Goal: Task Accomplishment & Management: Complete application form

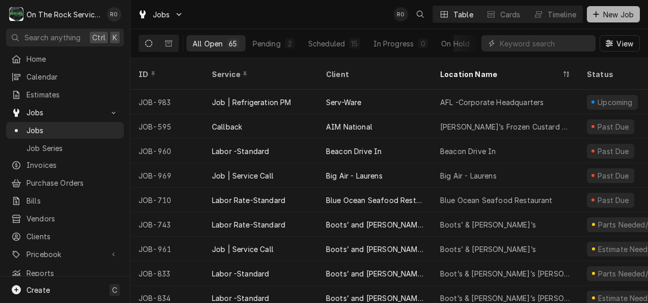
click at [604, 11] on span "New Job" at bounding box center [618, 14] width 35 height 11
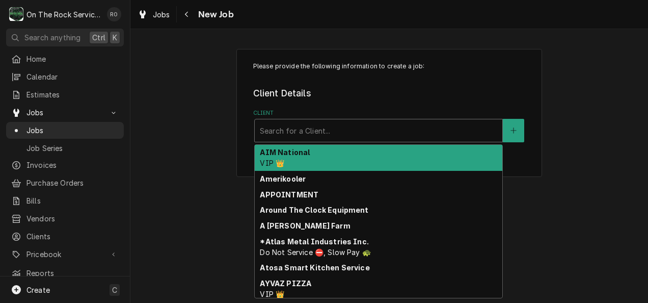
click at [335, 127] on div "Client" at bounding box center [378, 130] width 237 height 18
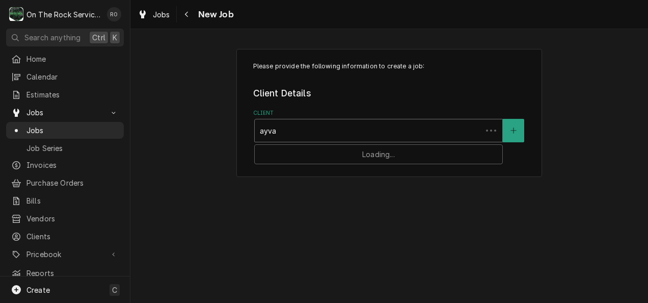
type input "ayvaz"
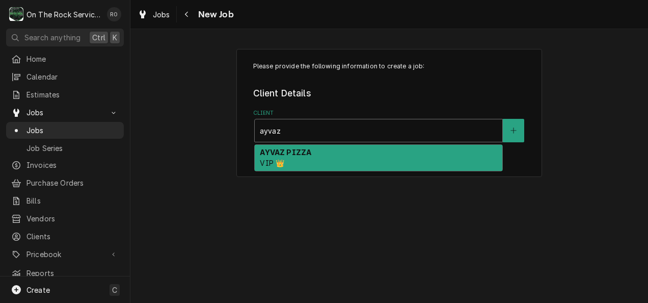
click at [330, 163] on div "AYVAZ PIZZA VIP 👑" at bounding box center [379, 158] width 248 height 26
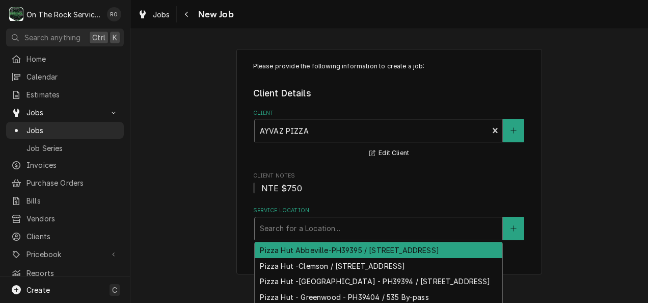
click at [301, 230] on div "Service Location" at bounding box center [378, 228] width 237 height 18
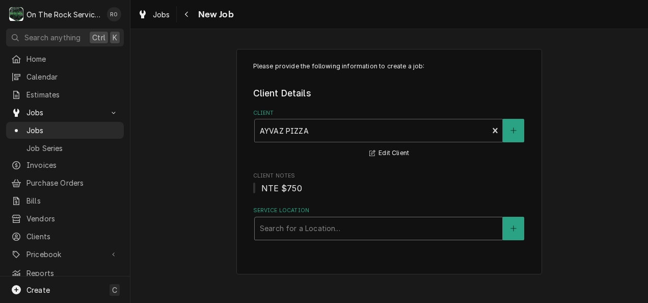
click at [278, 227] on div "Service Location" at bounding box center [378, 228] width 237 height 18
type input "535 by"
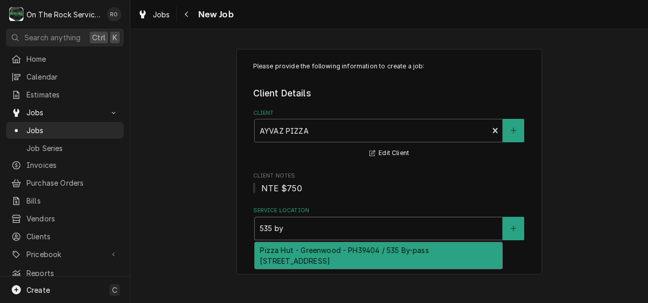
click at [304, 260] on div "Pizza Hut - Greenwood - PH39404 / 535 By-pass 72 NW, Greenwood, SC 29649" at bounding box center [379, 255] width 248 height 26
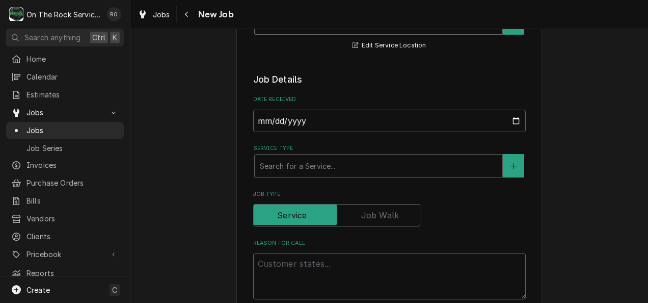
scroll to position [207, 0]
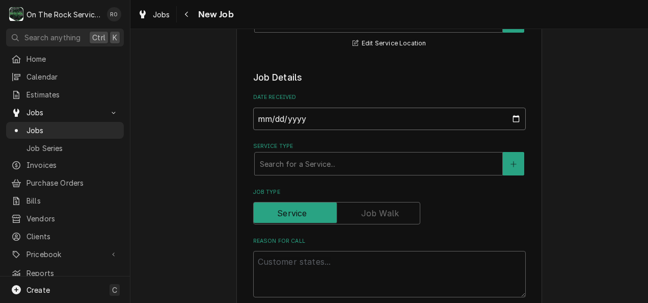
click at [317, 115] on input "2025-08-16" at bounding box center [389, 118] width 272 height 22
click at [305, 117] on input "2025-08-16" at bounding box center [389, 118] width 272 height 22
click at [513, 117] on input "2025-08-16" at bounding box center [389, 118] width 272 height 22
type textarea "x"
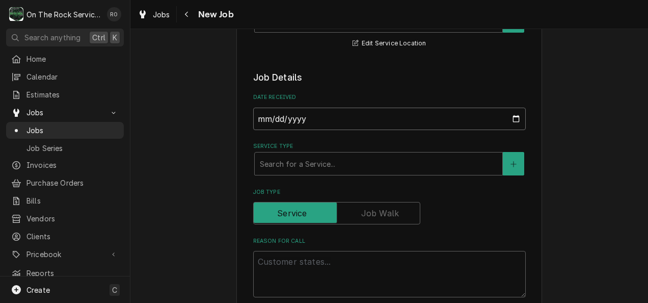
type input "2025-08-15"
click at [303, 167] on div "Service Type" at bounding box center [378, 163] width 237 height 18
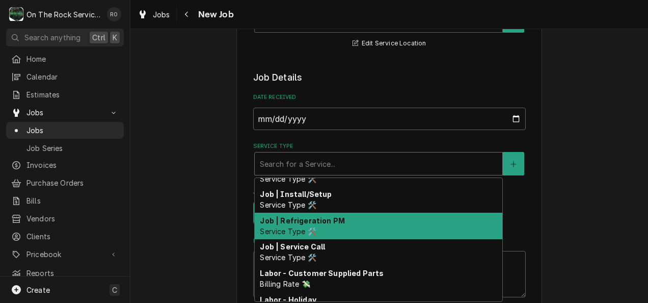
scroll to position [388, 0]
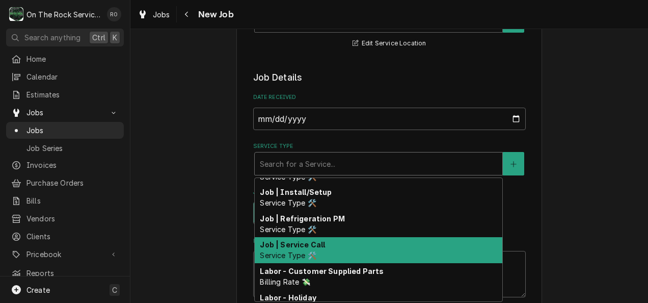
click at [306, 243] on strong "Job | Service Call" at bounding box center [292, 244] width 65 height 9
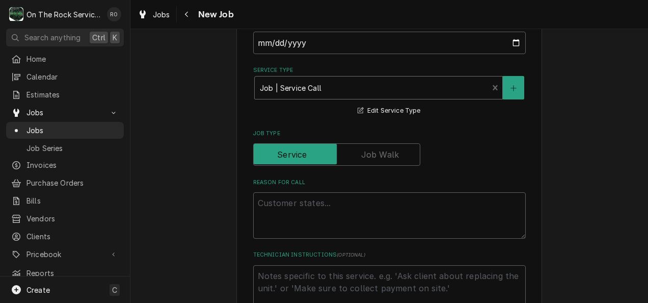
scroll to position [288, 0]
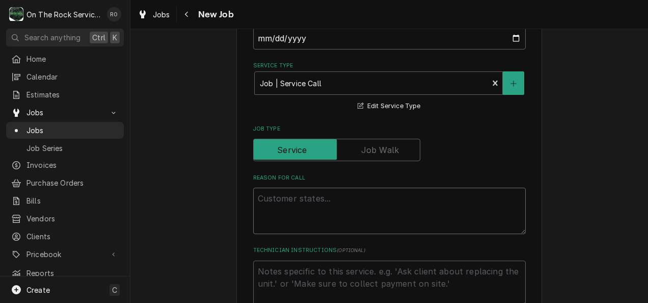
drag, startPoint x: 291, startPoint y: 274, endPoint x: 274, endPoint y: 199, distance: 76.7
click at [274, 199] on textarea "Reason For Call" at bounding box center [389, 210] width 272 height 46
type textarea "x"
type textarea "T"
type textarea "x"
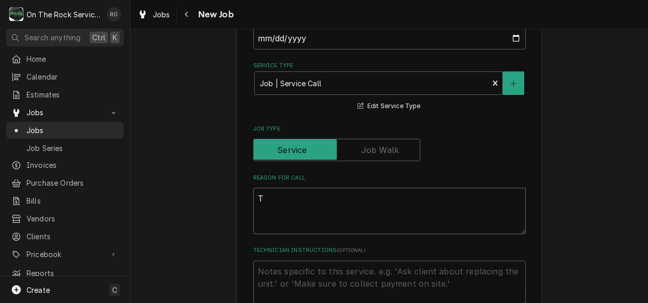
type textarea "TA"
type textarea "x"
type textarea "TAS"
type textarea "x"
type textarea "TASK"
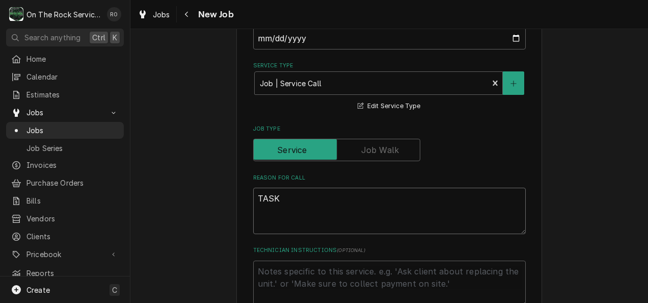
type textarea "x"
type textarea "TASK"
type textarea "x"
type textarea "TASK #"
type textarea "x"
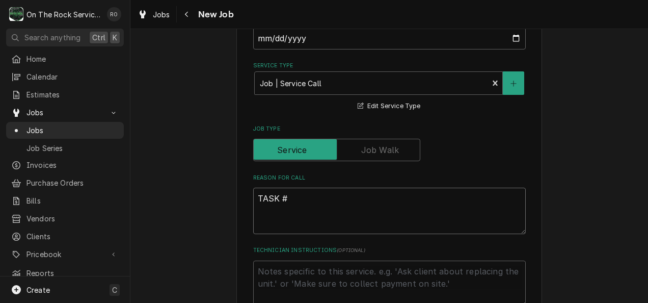
type textarea "TASK #"
click at [287, 198] on textarea "TASK #" at bounding box center [389, 210] width 272 height 46
paste textarea "3196633"
type textarea "x"
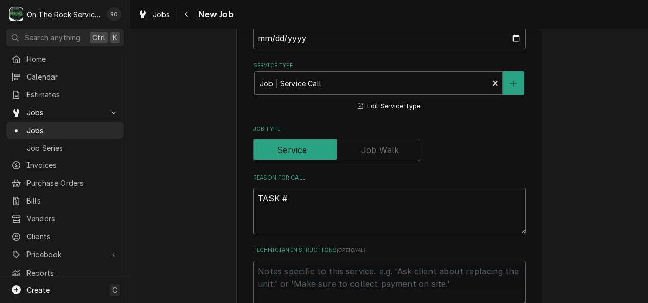
type textarea "TASK # 3196633"
type textarea "x"
type textarea "TASK # 3196633"
type textarea "x"
type textarea "TASK # 3196633 N"
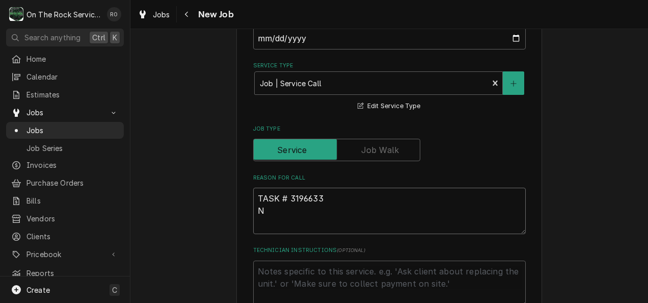
type textarea "x"
type textarea "TASK # 3196633 NT"
type textarea "x"
type textarea "TASK # 3196633 NTE"
type textarea "x"
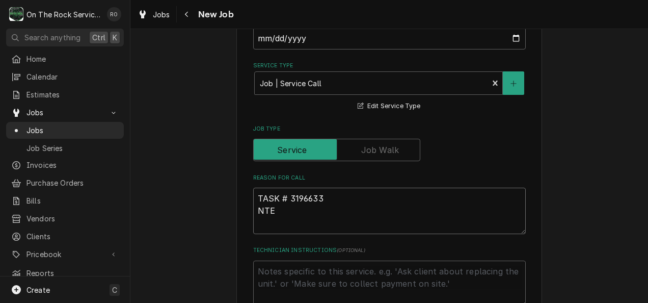
type textarea "TASK # 3196633 NTE"
type textarea "x"
type textarea "TASK # 3196633 NTE $"
type textarea "x"
type textarea "TASK # 3196633 NTE $"
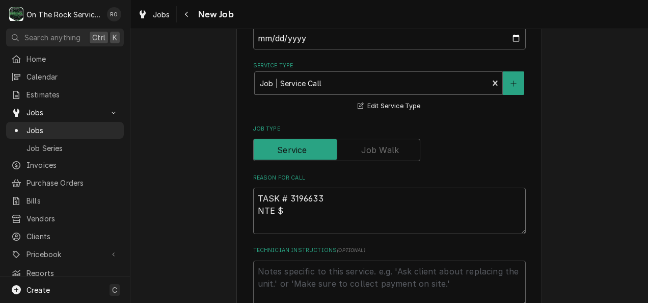
type textarea "x"
type textarea "TASK # 3196633 NTE $7"
type textarea "x"
type textarea "TASK # 3196633 NTE $75"
type textarea "x"
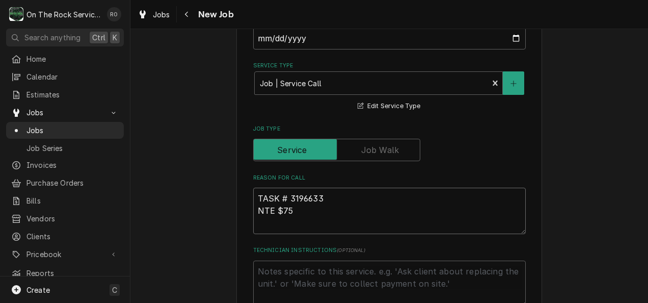
type textarea "TASK # 3196633 NTE $750"
type textarea "x"
type textarea "TASK # 3196633 NTE $750"
type textarea "x"
type textarea "TASK # 3196633 NTE $750"
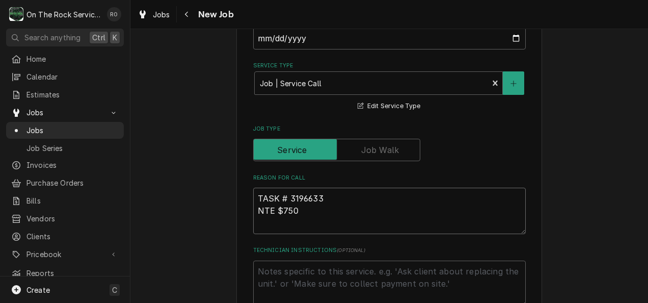
paste textarea "Middle oven not heating up"
type textarea "x"
type textarea "TASK # 3196633 NTE $750 Middle oven not heating up"
type textarea "x"
type textarea "TASK # 3196633 NTE $750 Middle oven not heating up"
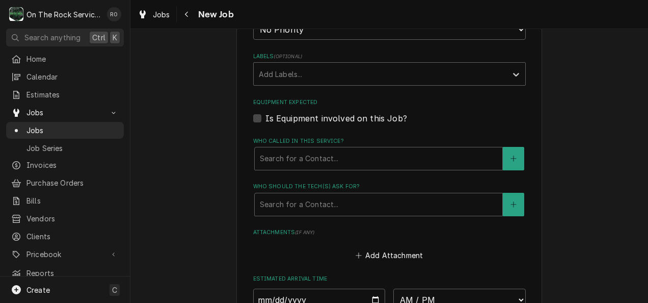
scroll to position [602, 0]
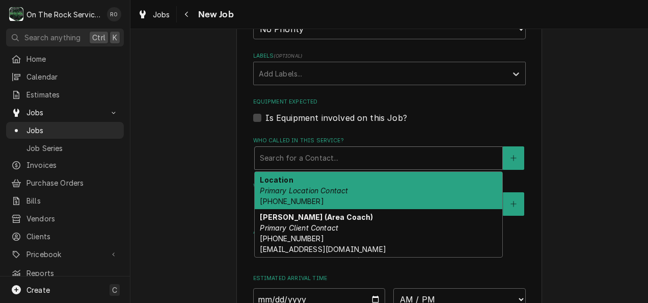
click at [286, 159] on div "Who called in this service?" at bounding box center [378, 158] width 237 height 18
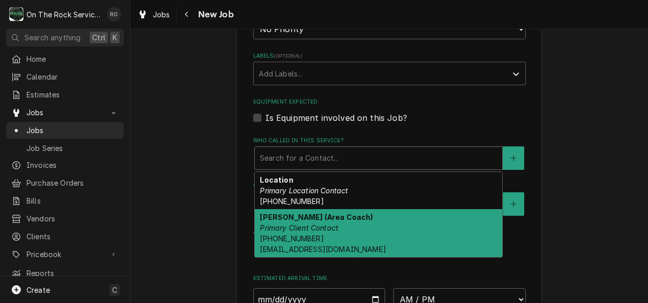
click at [292, 229] on em "Primary Client Contact" at bounding box center [299, 227] width 78 height 9
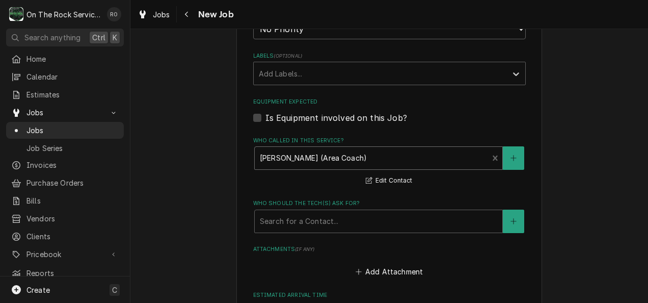
click at [292, 229] on div "Who should the tech(s) ask for?" at bounding box center [378, 221] width 237 height 18
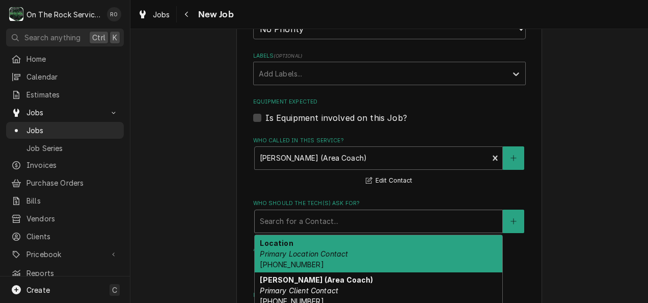
click at [294, 249] on div "Location Primary Location Contact (864) 229-4812" at bounding box center [379, 253] width 248 height 37
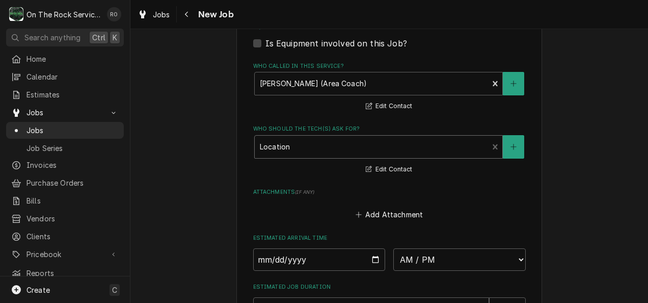
scroll to position [693, 0]
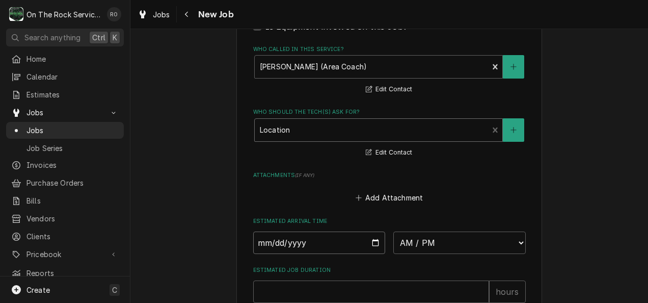
click at [312, 241] on input "Date" at bounding box center [319, 242] width 132 height 22
click at [369, 244] on input "Date" at bounding box center [319, 242] width 132 height 22
type textarea "x"
type input "2025-08-16"
type textarea "x"
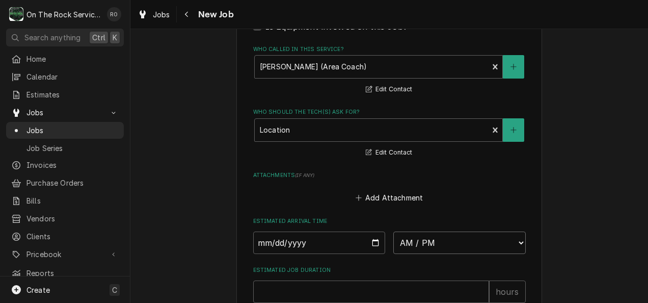
click at [513, 242] on select "AM / PM 6:00 AM 6:15 AM 6:30 AM 6:45 AM 7:00 AM 7:15 AM 7:30 AM 7:45 AM 8:00 AM…" at bounding box center [459, 242] width 132 height 22
select select "09:00:00"
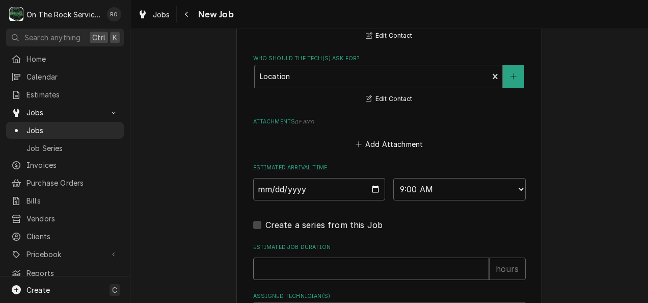
click at [298, 269] on input "Estimated Job Duration" at bounding box center [371, 268] width 236 height 22
type textarea "x"
type input "2"
type textarea "x"
type input "2"
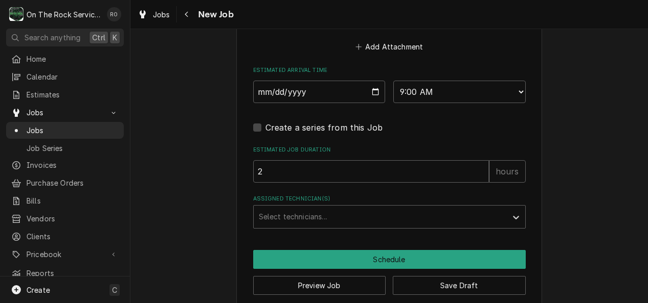
scroll to position [856, 0]
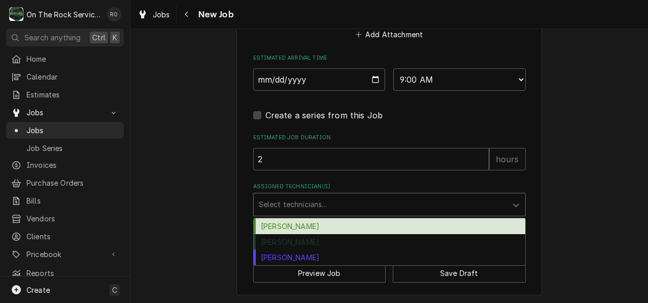
click at [334, 199] on div "Assigned Technician(s)" at bounding box center [380, 204] width 243 height 18
click at [308, 228] on div "Ray Beals" at bounding box center [389, 226] width 271 height 16
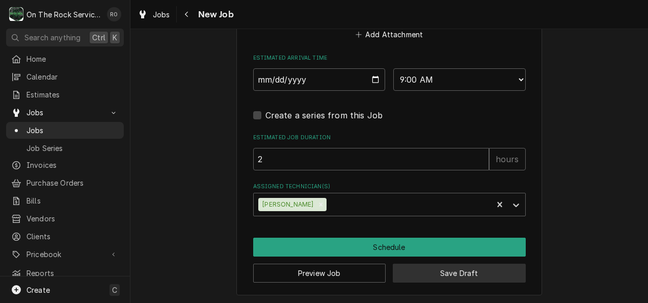
click at [421, 273] on button "Save Draft" at bounding box center [459, 272] width 133 height 19
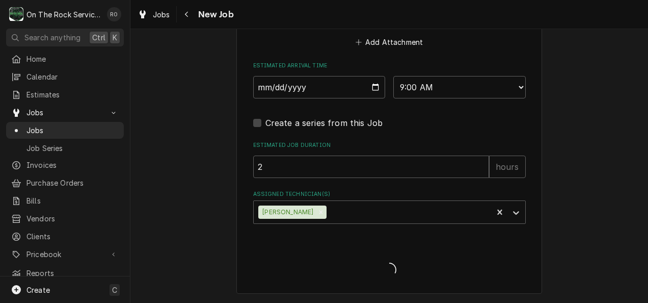
type textarea "x"
